Goal: Navigation & Orientation: Find specific page/section

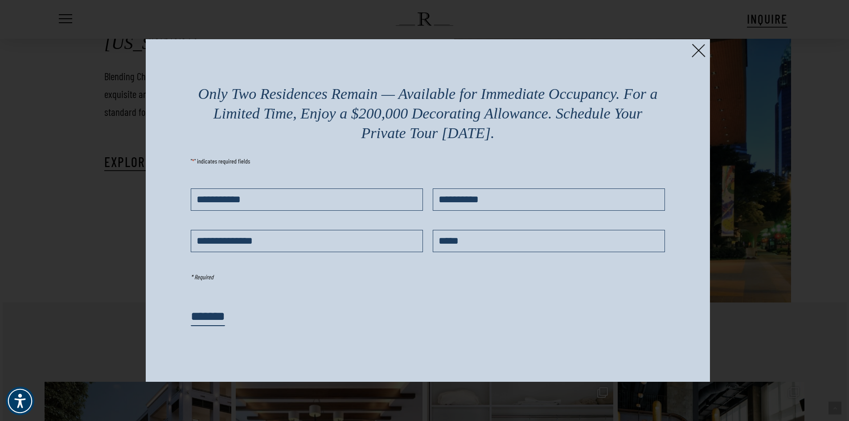
scroll to position [1827, 0]
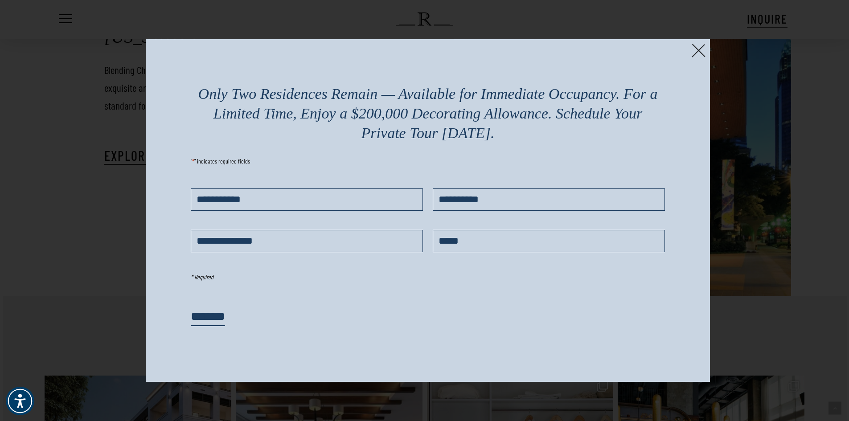
click at [699, 48] on img at bounding box center [699, 51] width 14 height 14
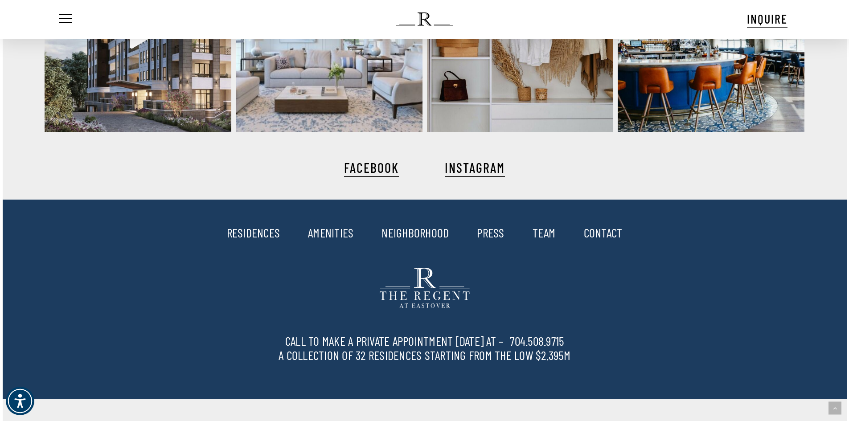
scroll to position [2250, 0]
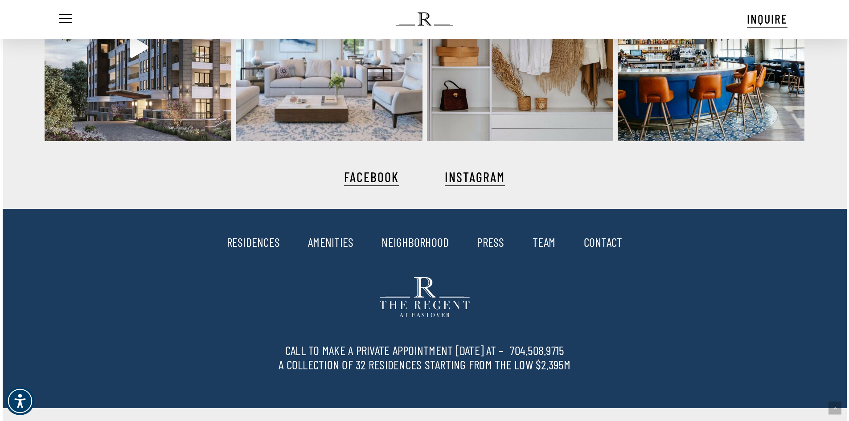
click at [546, 244] on link "TEAM" at bounding box center [544, 241] width 23 height 15
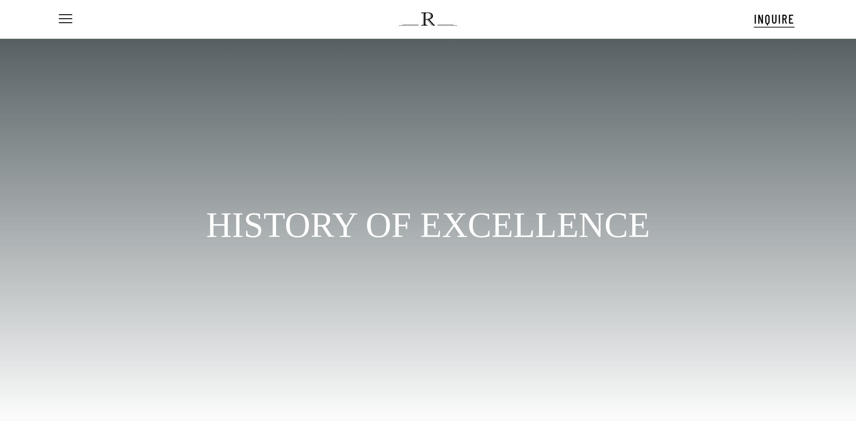
scroll to position [49, 0]
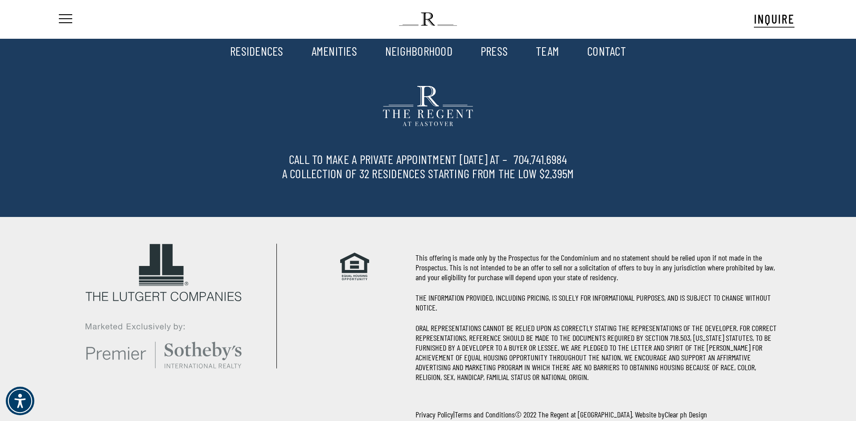
click at [491, 51] on link "PRESS" at bounding box center [493, 50] width 27 height 15
click at [499, 50] on link "PRESS" at bounding box center [493, 50] width 27 height 15
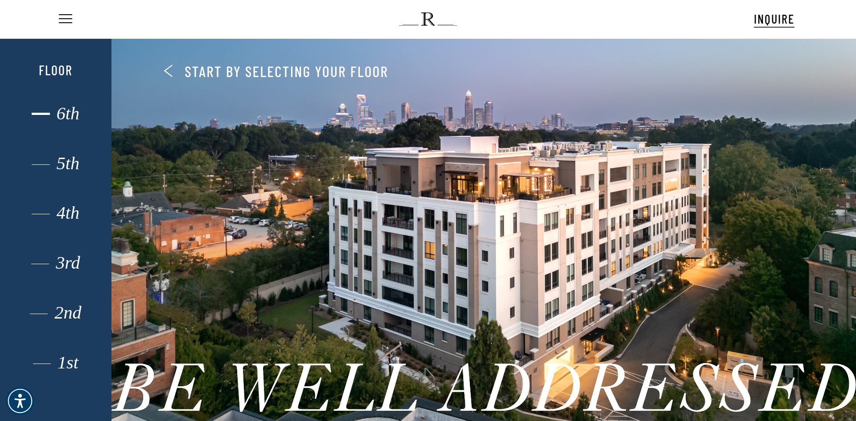
click at [68, 114] on div "6th" at bounding box center [55, 114] width 77 height 12
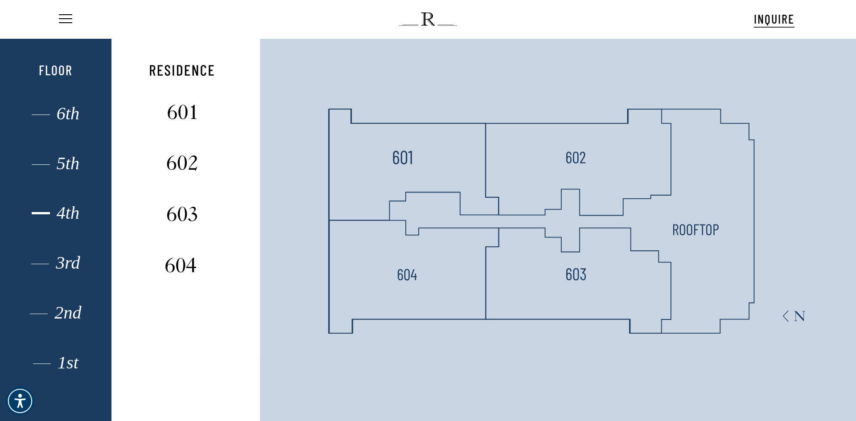
click at [77, 212] on div "4th" at bounding box center [55, 213] width 77 height 12
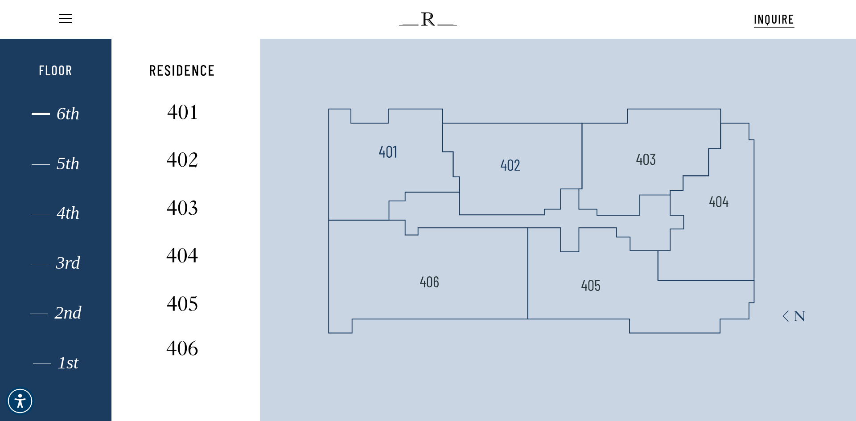
click at [73, 111] on div "6th" at bounding box center [55, 114] width 77 height 12
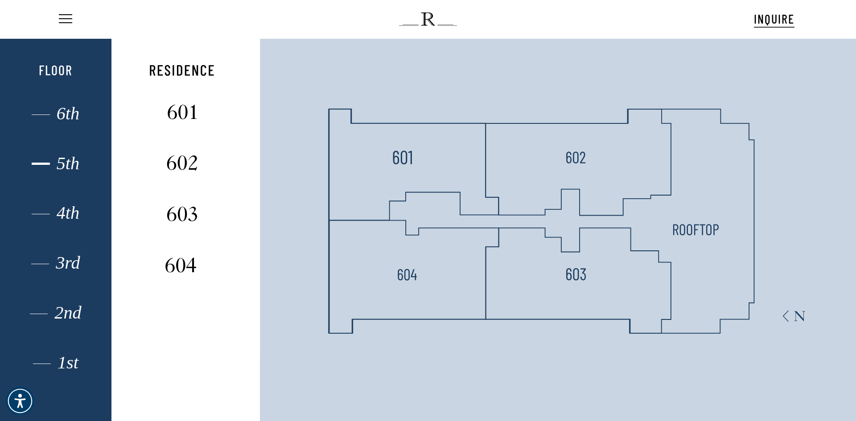
click at [75, 162] on div "5th" at bounding box center [55, 164] width 77 height 12
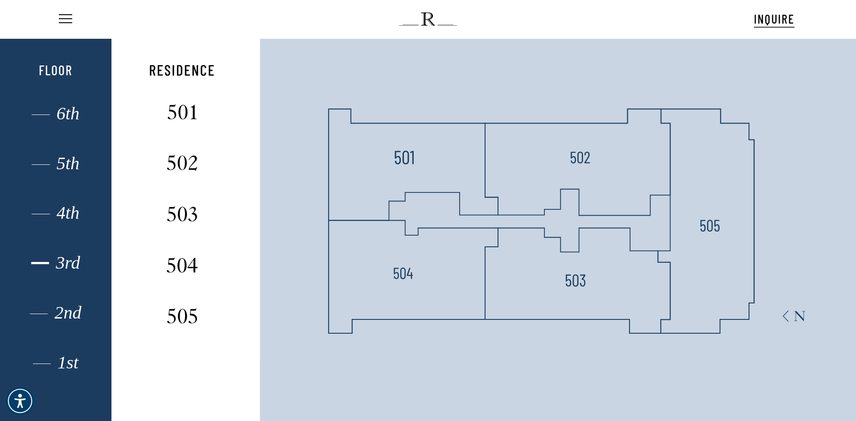
click at [65, 261] on div "3rd" at bounding box center [55, 263] width 77 height 12
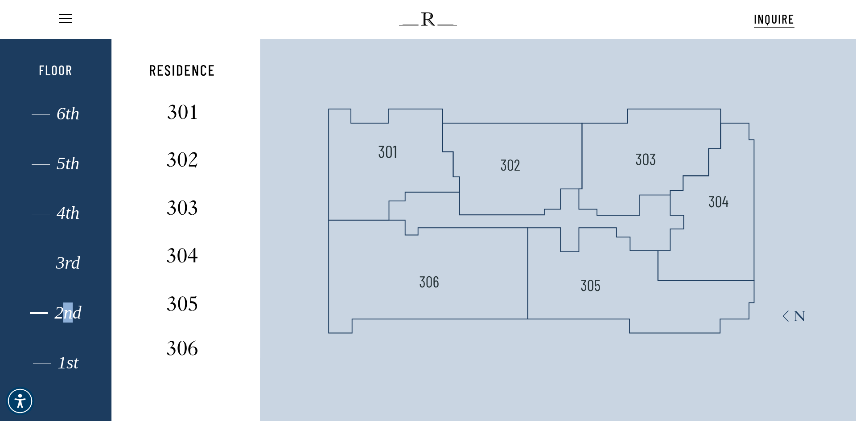
drag, startPoint x: 66, startPoint y: 309, endPoint x: 72, endPoint y: 309, distance: 6.2
click at [72, 309] on div "2nd" at bounding box center [55, 313] width 77 height 12
click at [50, 360] on div "1st" at bounding box center [55, 363] width 77 height 12
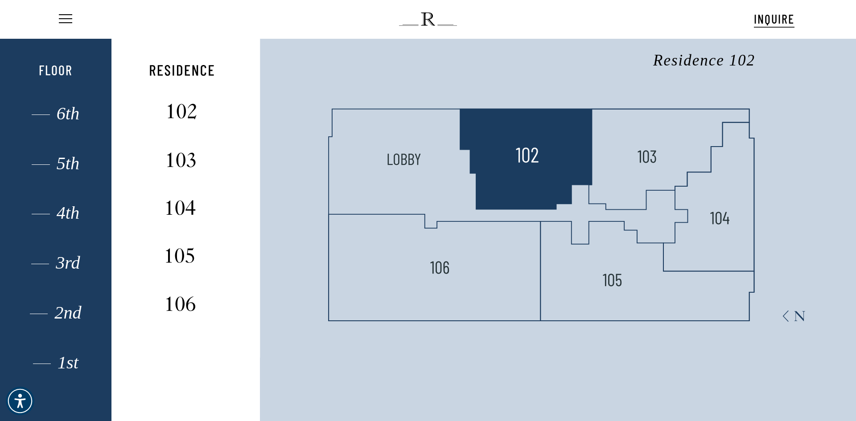
click at [528, 158] on img at bounding box center [527, 155] width 24 height 24
click at [522, 166] on img at bounding box center [527, 155] width 24 height 24
click at [518, 168] on polygon at bounding box center [526, 159] width 132 height 100
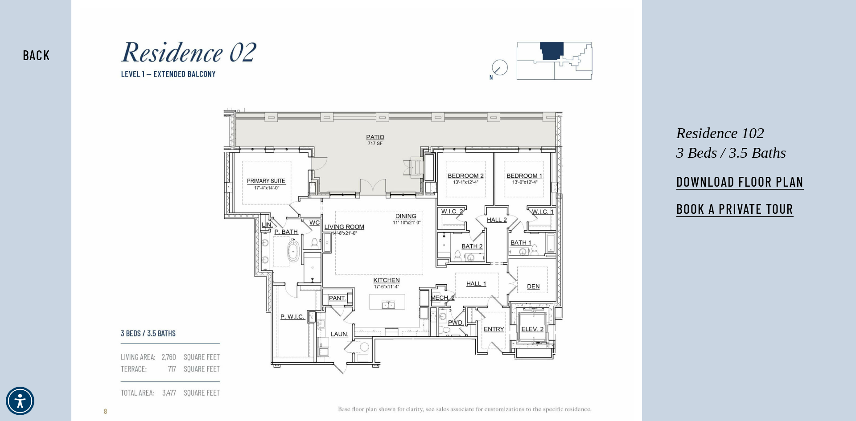
click at [36, 54] on button "Back" at bounding box center [36, 55] width 56 height 20
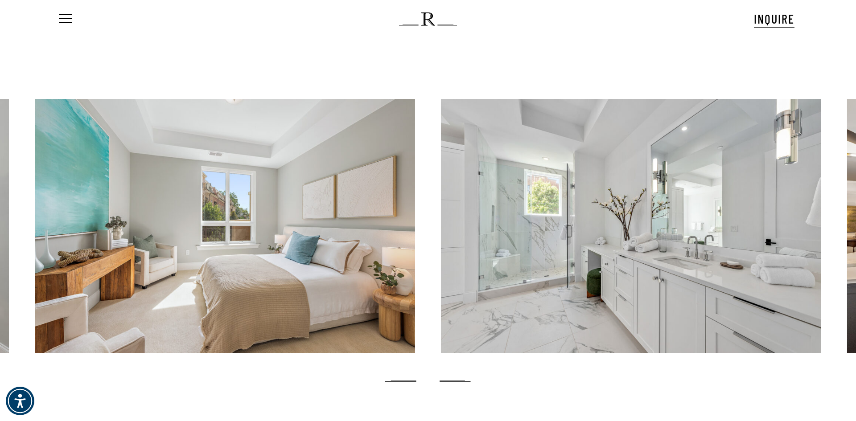
click at [839, 176] on div at bounding box center [463, 226] width 856 height 254
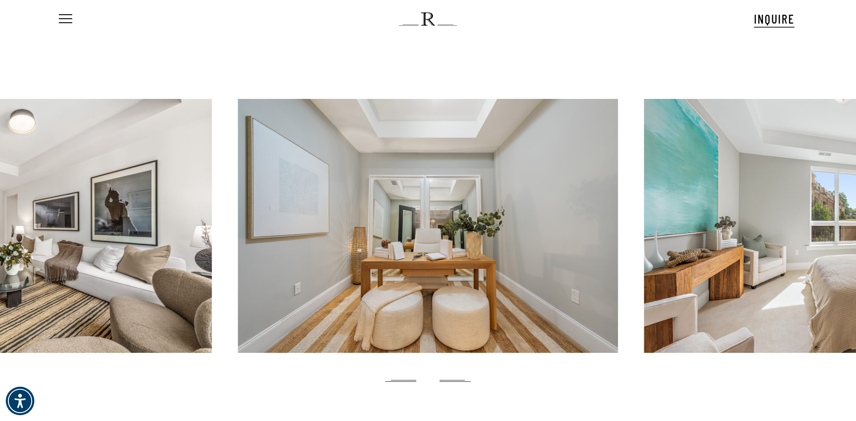
click at [828, 200] on div at bounding box center [834, 226] width 380 height 254
click at [76, 217] on link at bounding box center [22, 226] width 380 height 254
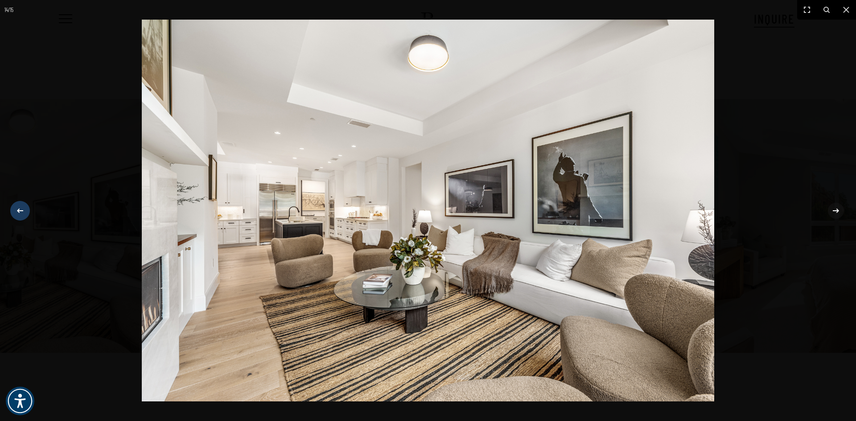
click at [22, 209] on icon at bounding box center [20, 210] width 11 height 11
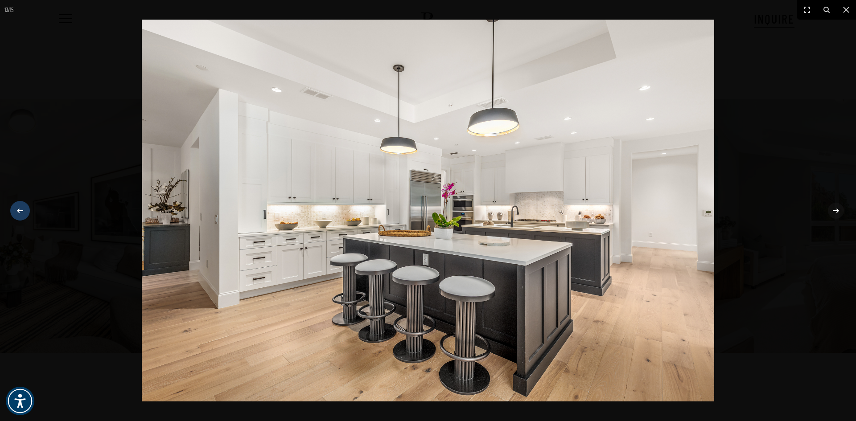
click at [23, 209] on icon at bounding box center [20, 210] width 11 height 11
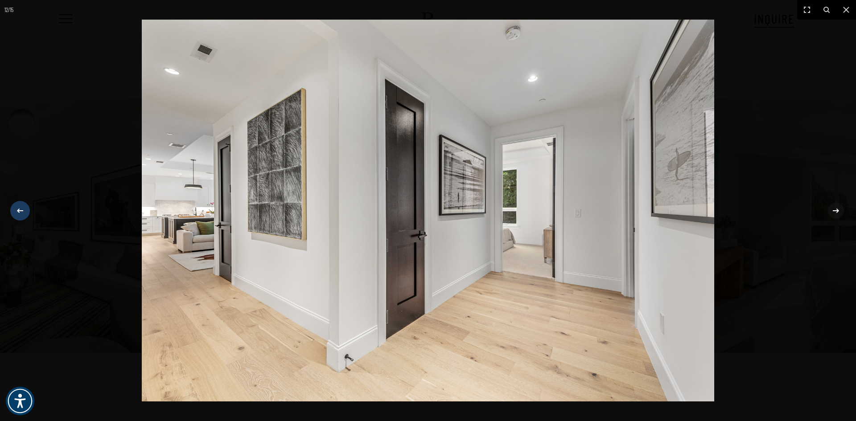
click at [23, 209] on icon at bounding box center [20, 210] width 11 height 11
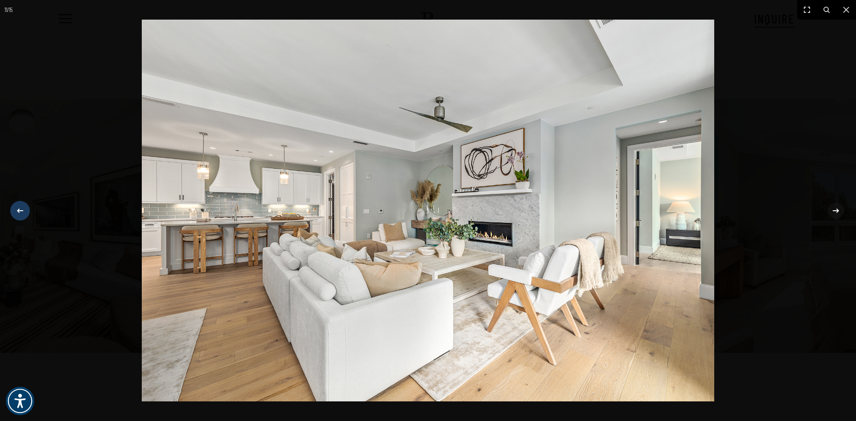
click at [23, 209] on icon at bounding box center [20, 210] width 11 height 11
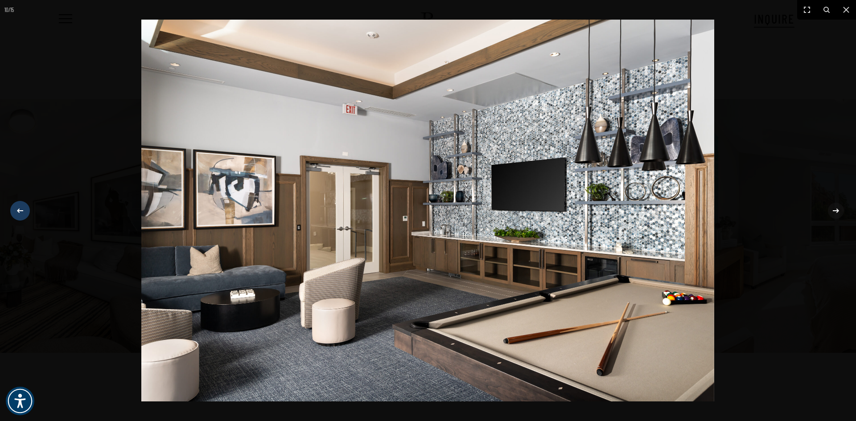
click at [25, 209] on div at bounding box center [20, 210] width 17 height 17
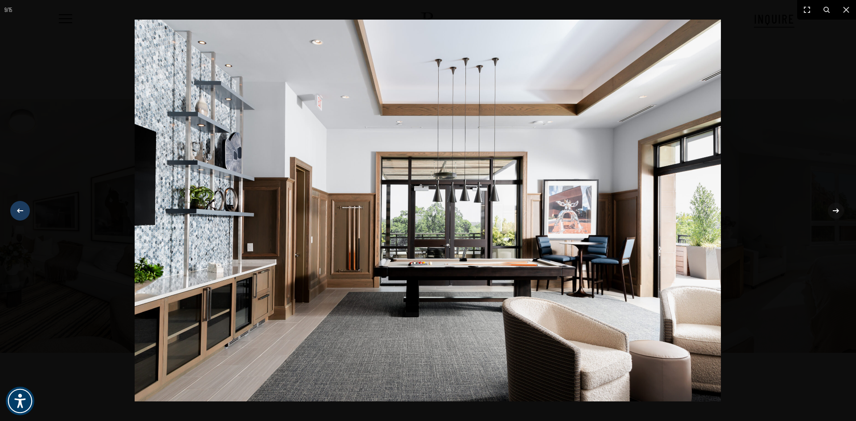
click at [25, 209] on div at bounding box center [20, 210] width 17 height 17
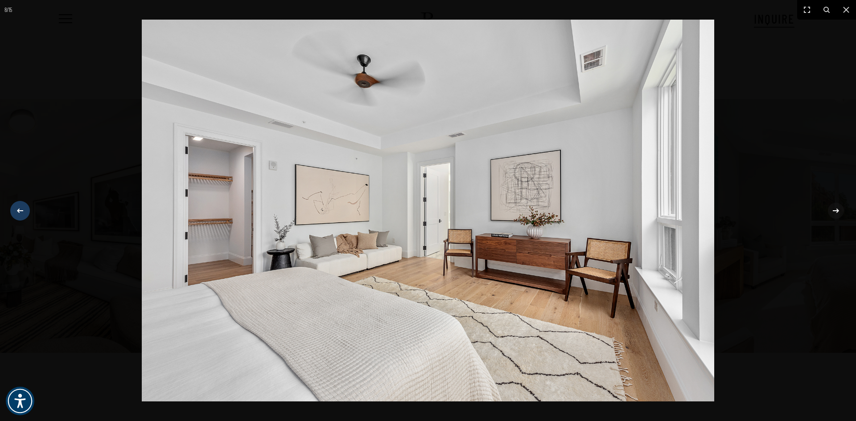
click at [26, 209] on div at bounding box center [20, 210] width 17 height 17
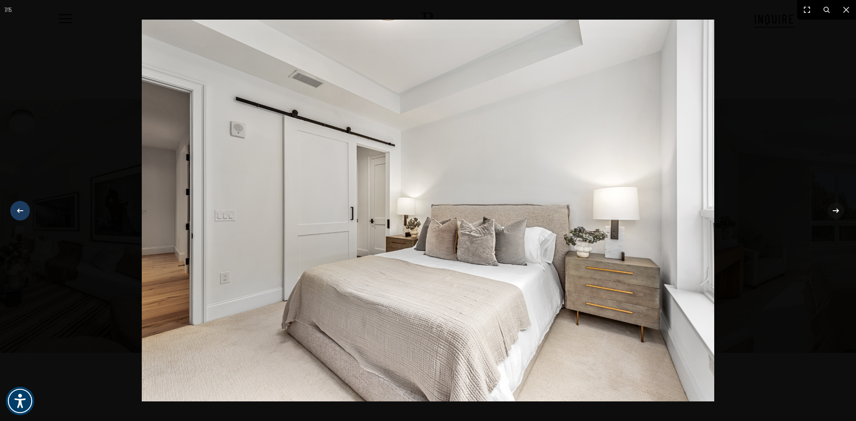
click at [26, 209] on div at bounding box center [20, 210] width 17 height 17
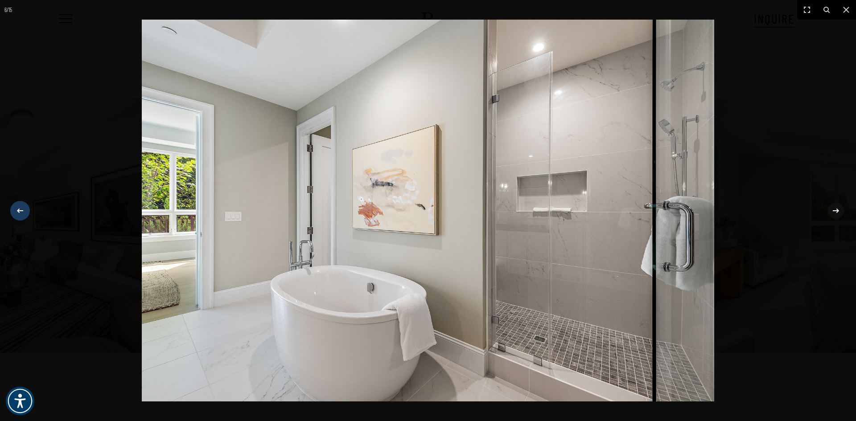
click at [27, 209] on div at bounding box center [20, 210] width 17 height 17
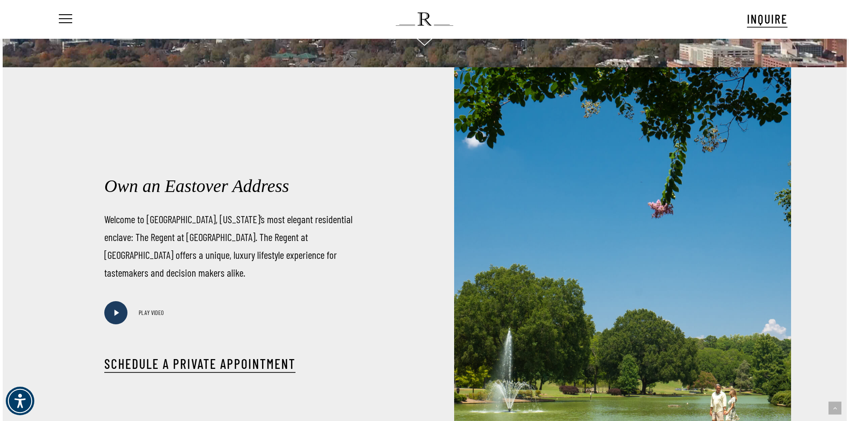
scroll to position [401, 0]
